Goal: Find contact information: Find contact information

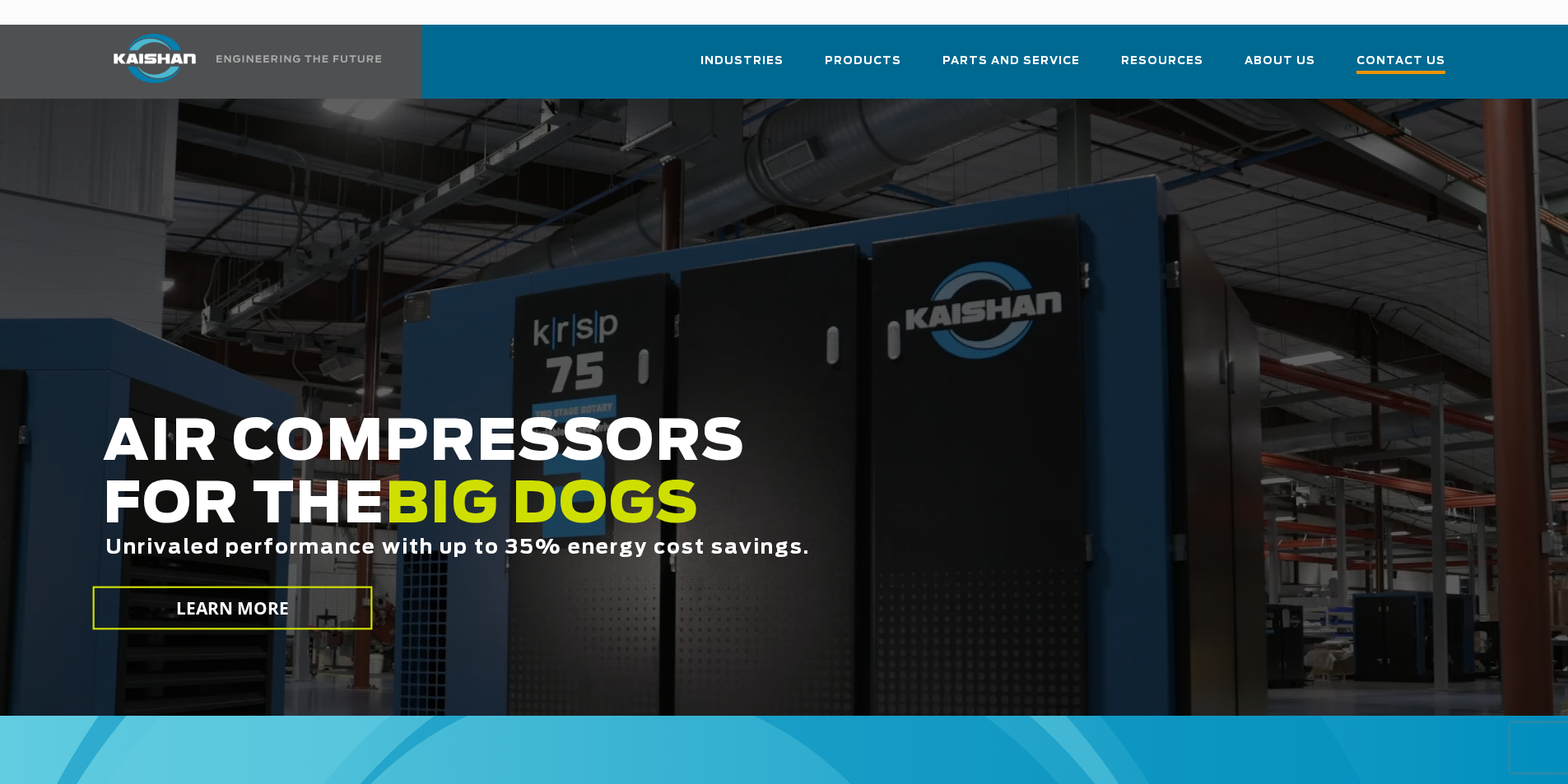
click at [1380, 52] on span "Contact Us" at bounding box center [1400, 63] width 89 height 22
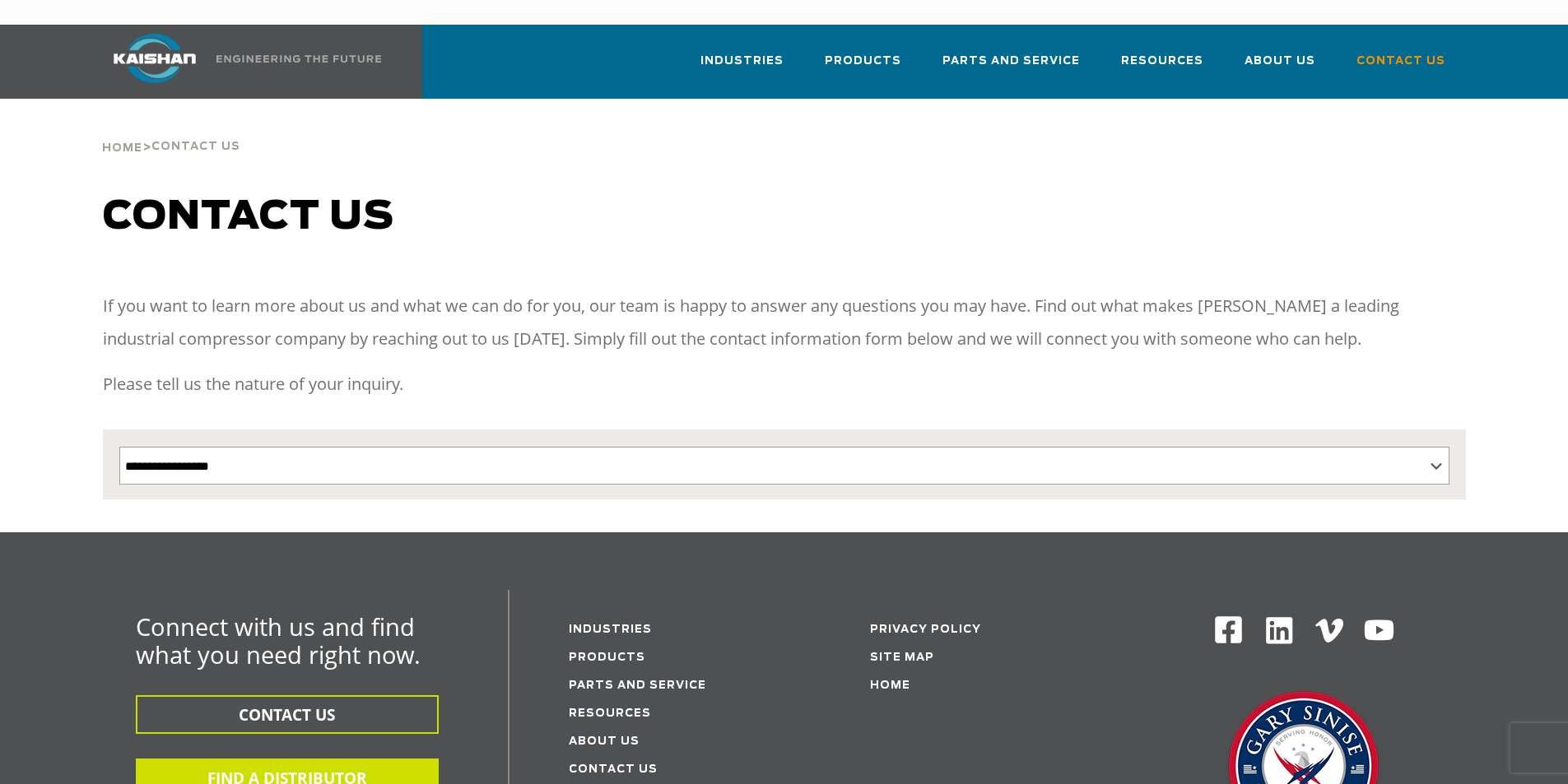
click at [336, 764] on button "FIND A DISTRIBUTOR" at bounding box center [287, 778] width 303 height 39
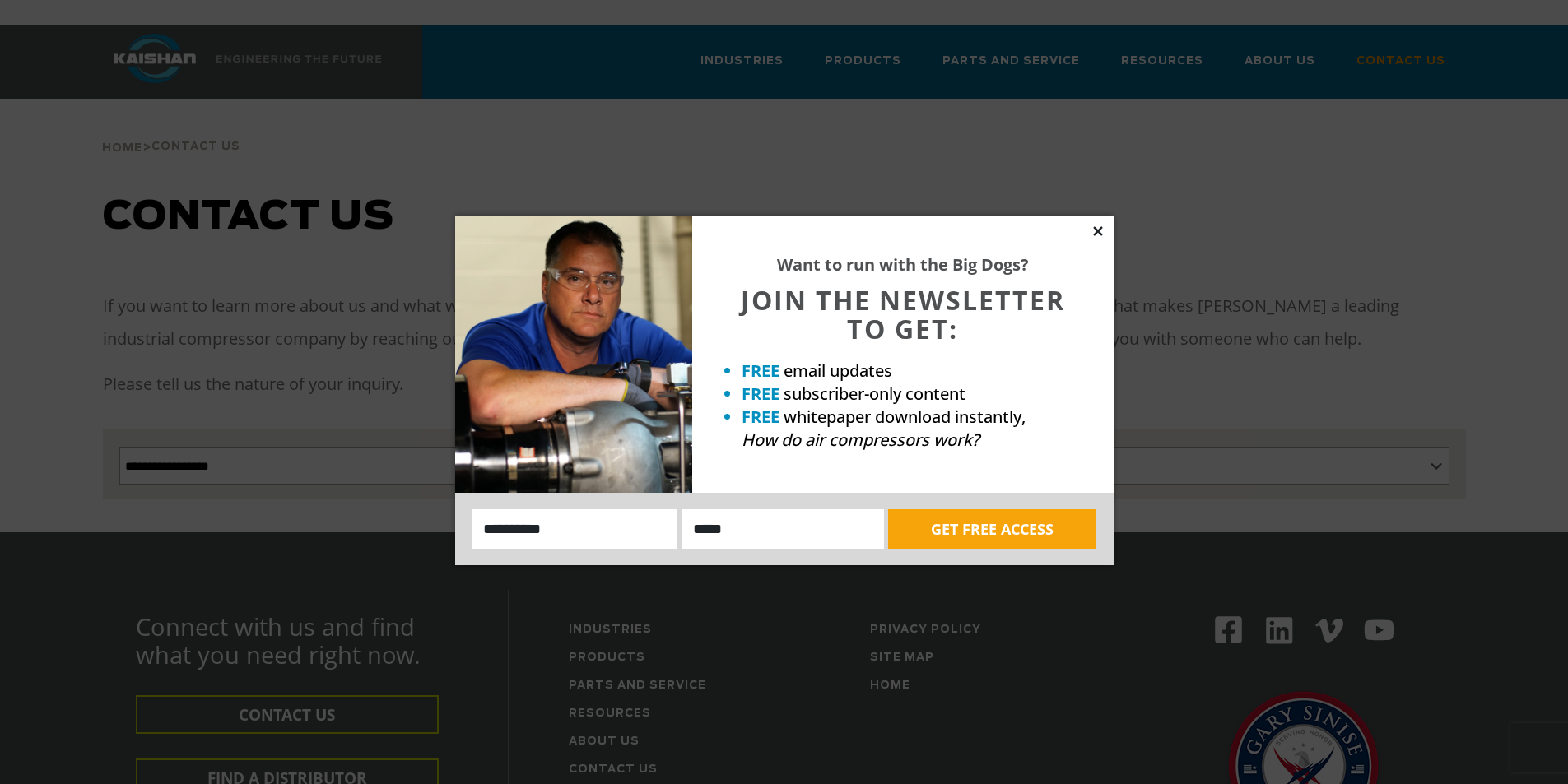
click at [1095, 232] on icon at bounding box center [1098, 231] width 15 height 15
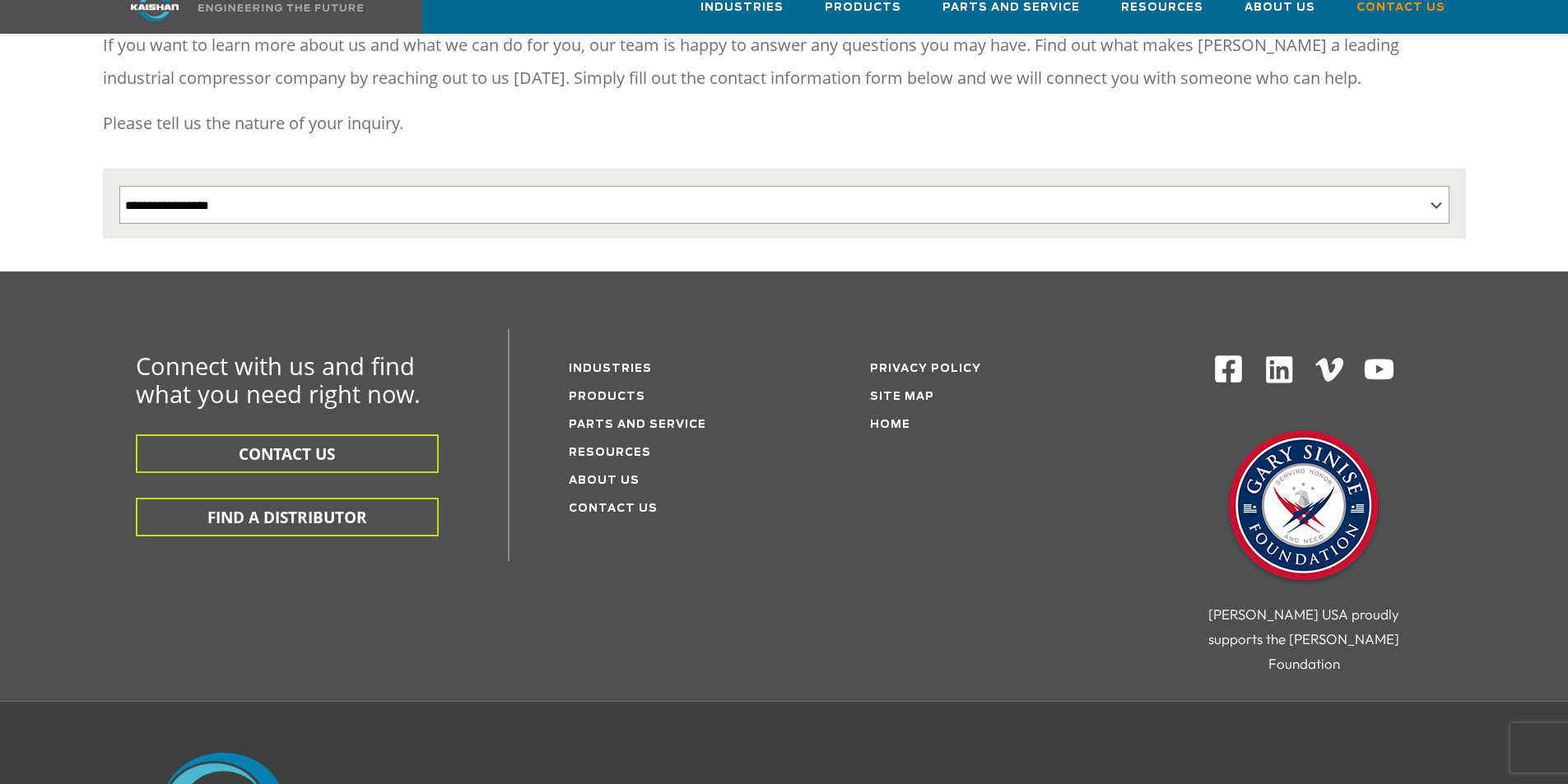
scroll to position [329, 0]
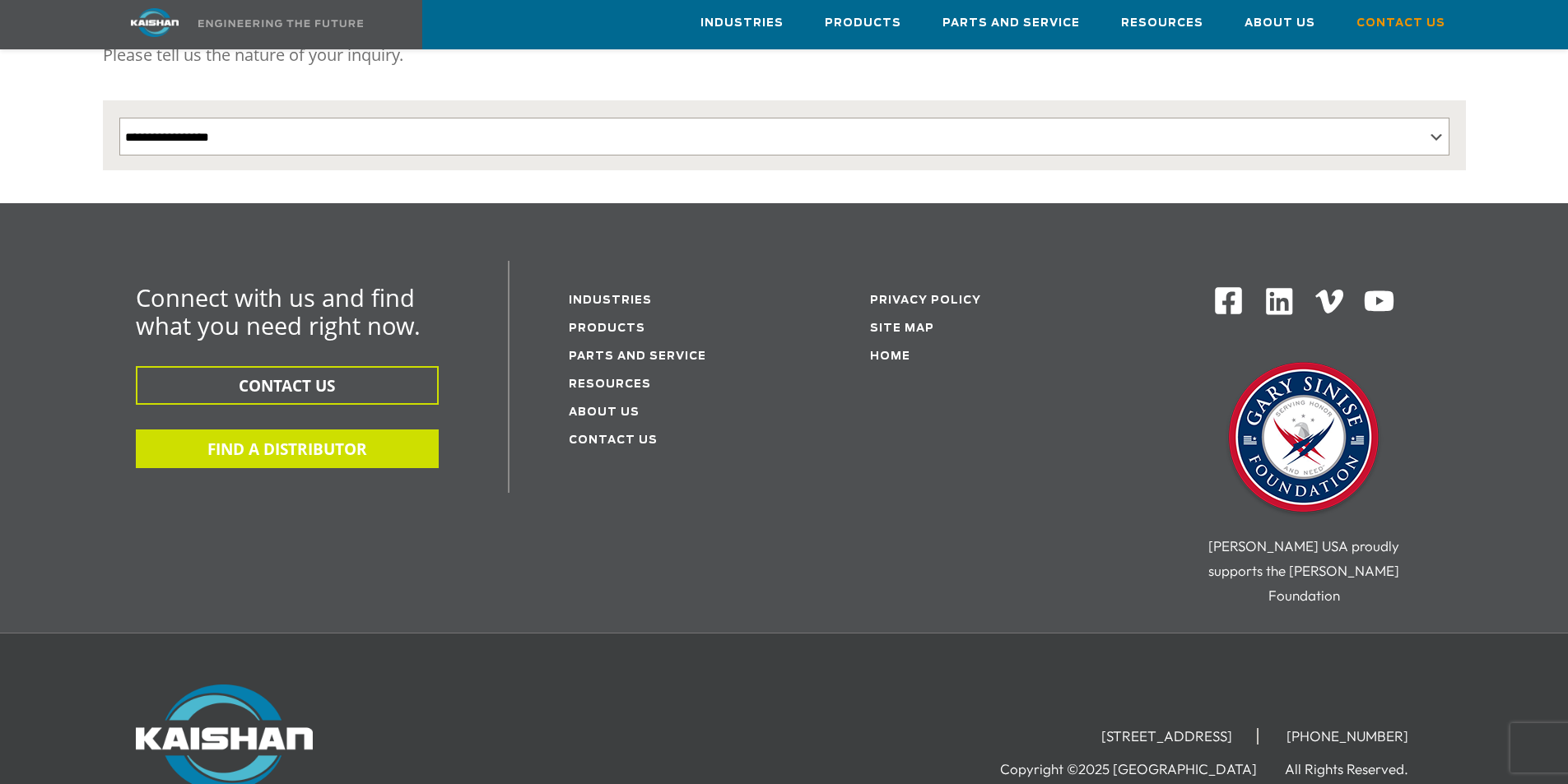
click at [232, 431] on button "FIND A DISTRIBUTOR" at bounding box center [287, 448] width 303 height 39
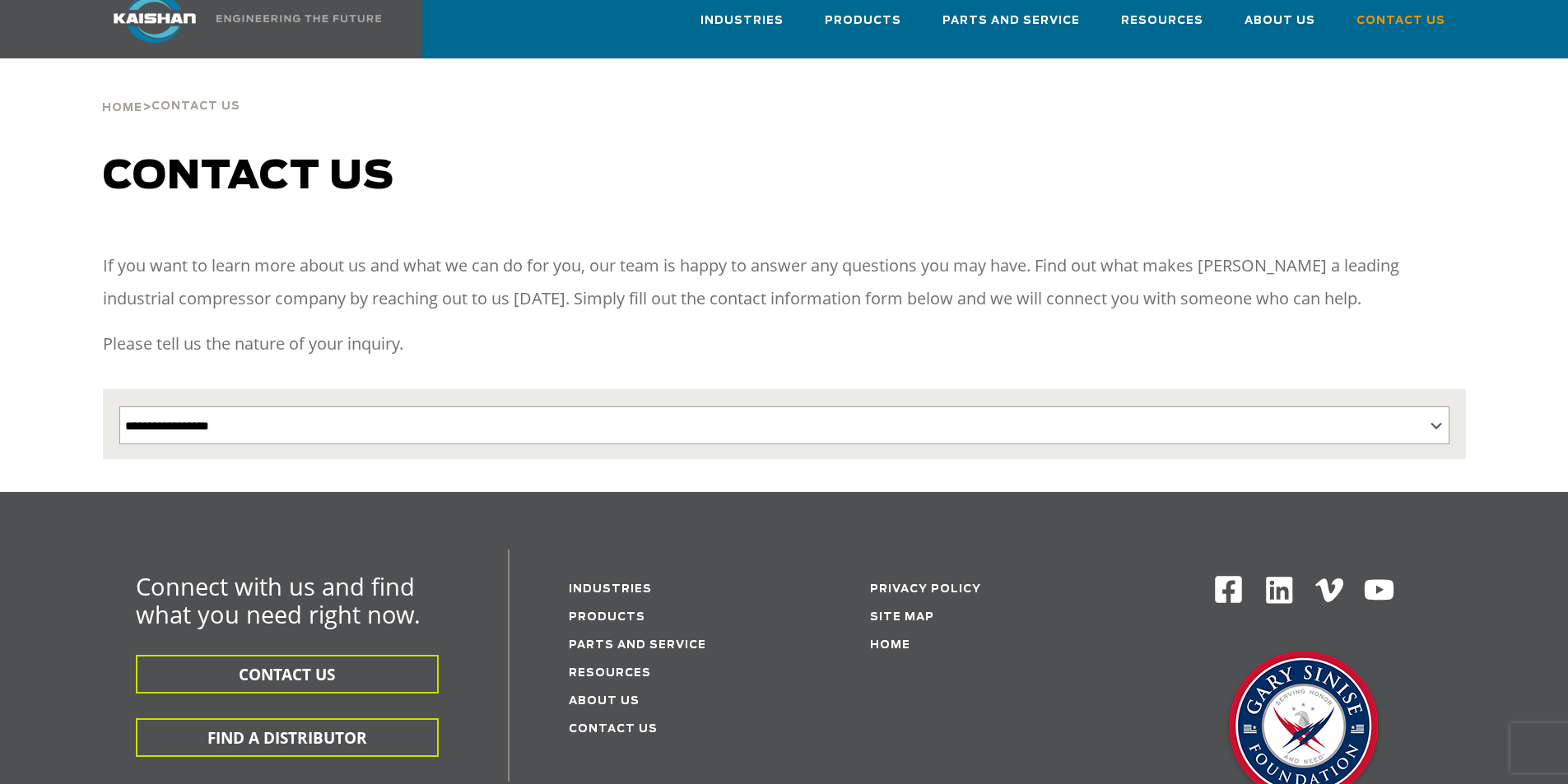
scroll to position [0, 0]
